Goal: Information Seeking & Learning: Learn about a topic

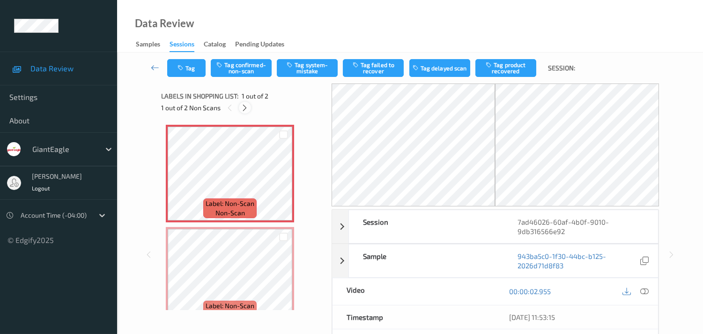
click at [245, 107] on icon at bounding box center [245, 108] width 8 height 8
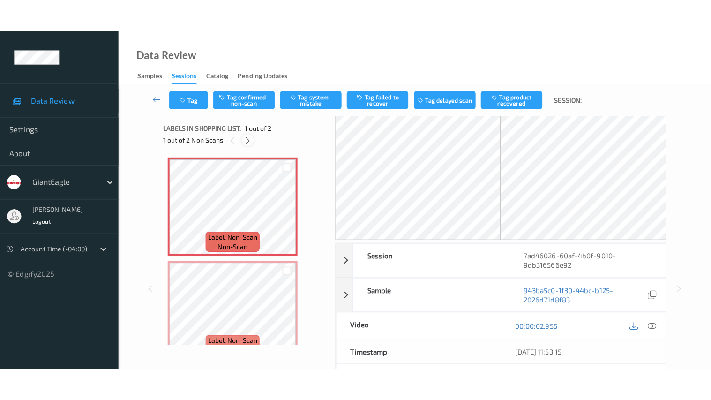
scroll to position [5, 0]
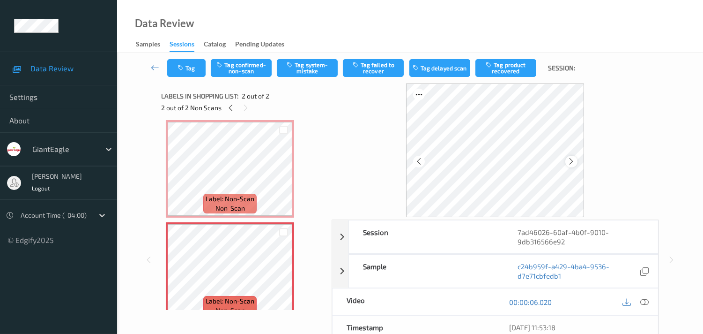
click at [572, 159] on icon at bounding box center [572, 161] width 8 height 8
click at [639, 301] on div at bounding box center [644, 301] width 13 height 13
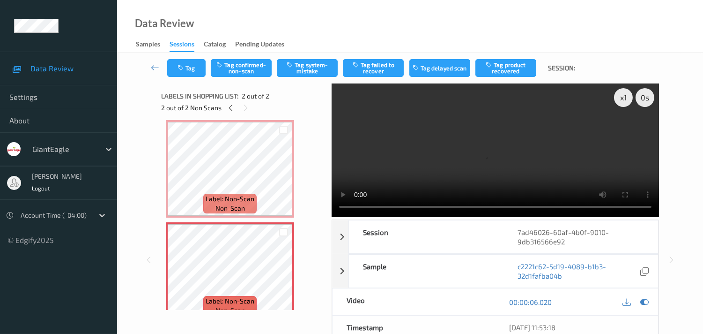
scroll to position [0, 0]
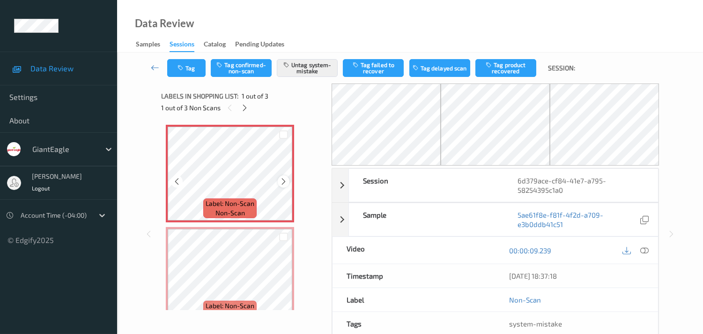
click at [280, 183] on icon at bounding box center [284, 181] width 8 height 8
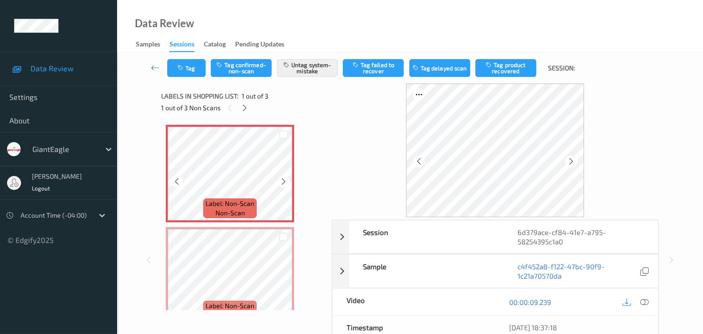
click at [280, 183] on icon at bounding box center [284, 181] width 8 height 8
click at [644, 302] on icon at bounding box center [644, 301] width 8 height 8
